Goal: Task Accomplishment & Management: Manage account settings

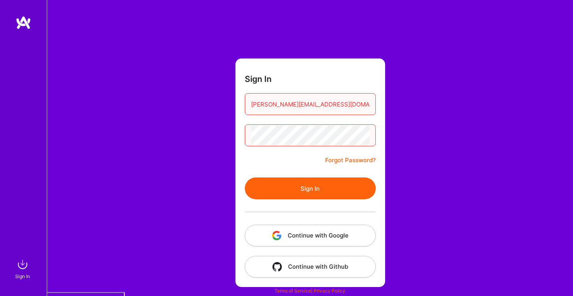
click at [251, 100] on div at bounding box center [251, 100] width 0 height 0
click at [311, 236] on button "Continue with Google" at bounding box center [310, 236] width 131 height 22
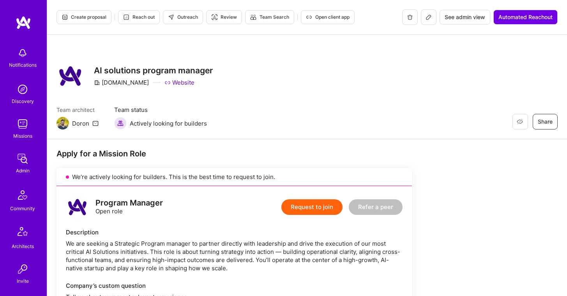
click at [465, 20] on span "See admin view" at bounding box center [465, 17] width 41 height 8
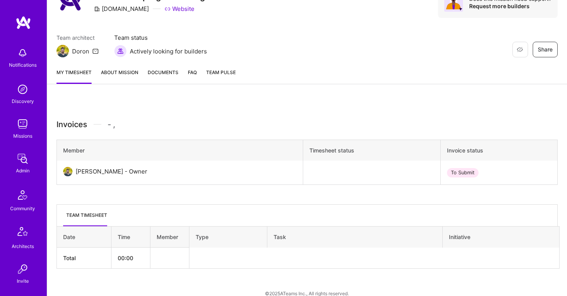
scroll to position [86, 0]
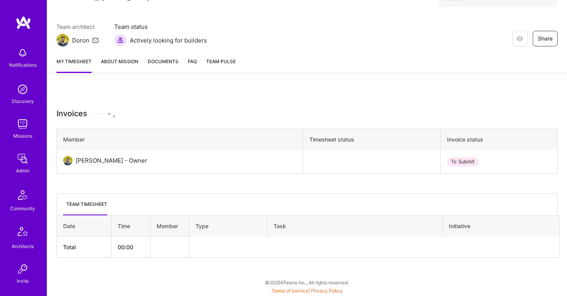
click at [127, 65] on link "About Mission" at bounding box center [119, 65] width 37 height 16
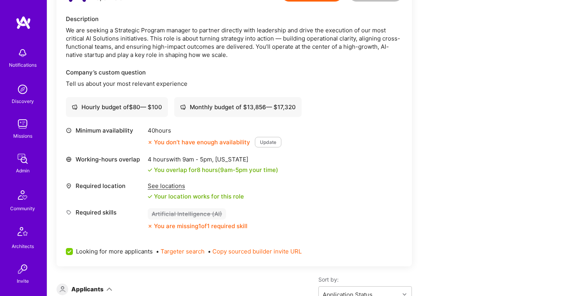
scroll to position [428, 0]
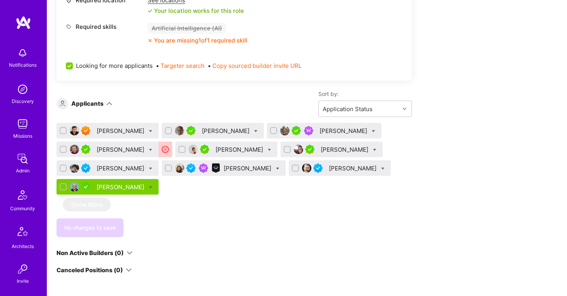
click at [62, 188] on input "checkbox" at bounding box center [63, 186] width 5 height 5
click at [63, 187] on input "checkbox" at bounding box center [63, 187] width 7 height 7
checkbox input "false"
click at [270, 133] on div at bounding box center [273, 130] width 7 height 7
click at [272, 133] on input "checkbox" at bounding box center [274, 130] width 5 height 5
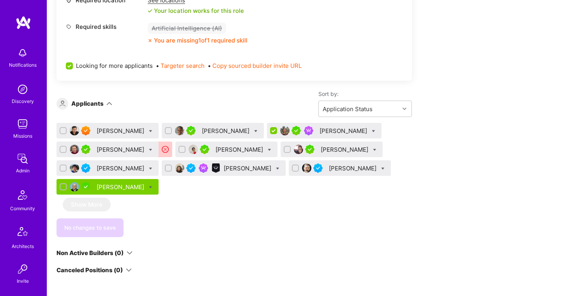
scroll to position [0, 0]
click at [352, 130] on div "[PERSON_NAME]" at bounding box center [324, 131] width 115 height 16
click at [343, 130] on div "[PERSON_NAME]" at bounding box center [324, 131] width 115 height 16
click at [372, 131] on icon at bounding box center [374, 131] width 4 height 4
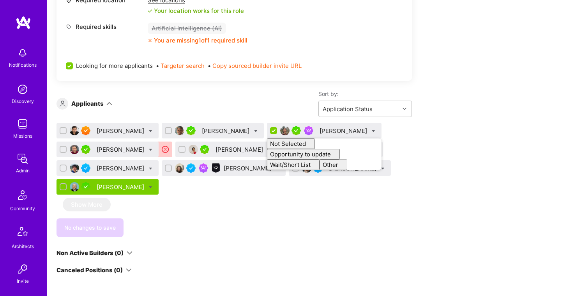
click at [432, 137] on div "Apply for a Mission Role We’re actively looking for builders. This is the best …" at bounding box center [291, 243] width 468 height 986
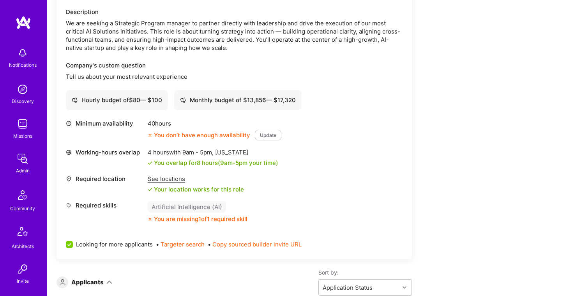
scroll to position [416, 0]
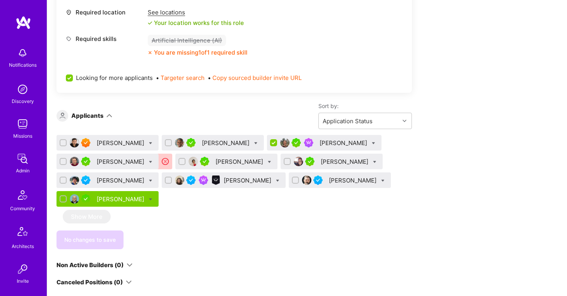
click at [271, 141] on input "checkbox" at bounding box center [274, 143] width 7 height 7
click at [272, 143] on input "checkbox" at bounding box center [274, 142] width 5 height 5
checkbox input "true"
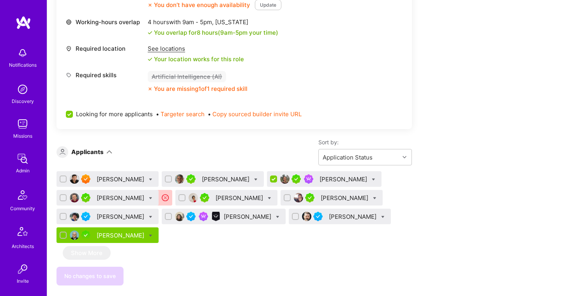
scroll to position [381, 0]
click at [325, 177] on div "[PERSON_NAME]" at bounding box center [344, 179] width 49 height 8
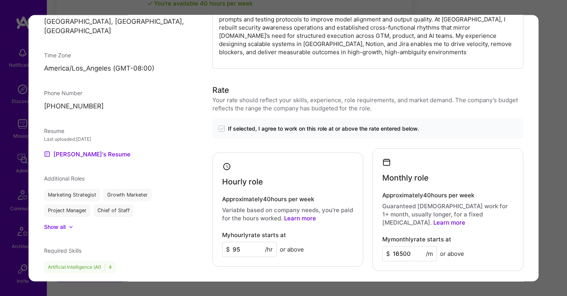
scroll to position [735, 0]
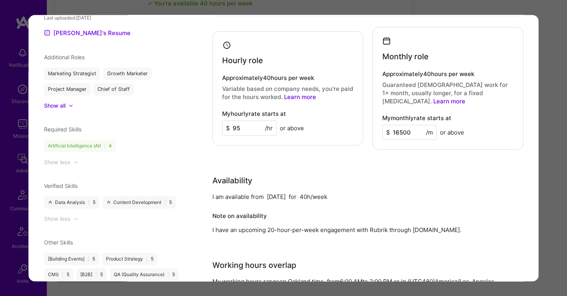
click at [555, 29] on div "Application 3 of 10 Evaluation scores Expertise level Very good Interpersonal s…" at bounding box center [283, 148] width 567 height 296
